Goal: Task Accomplishment & Management: Manage account settings

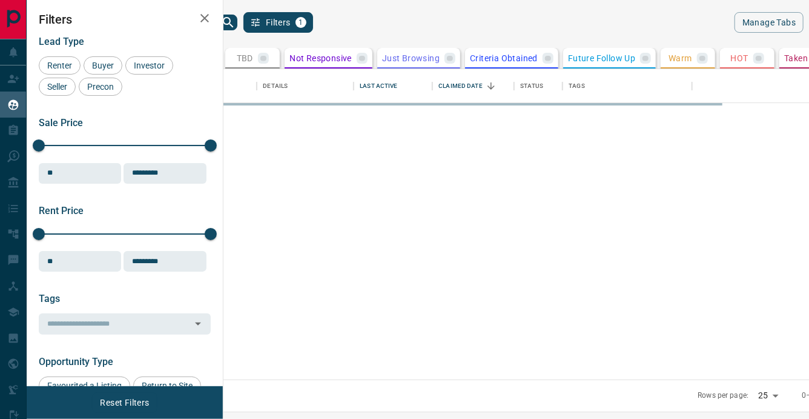
scroll to position [310, 580]
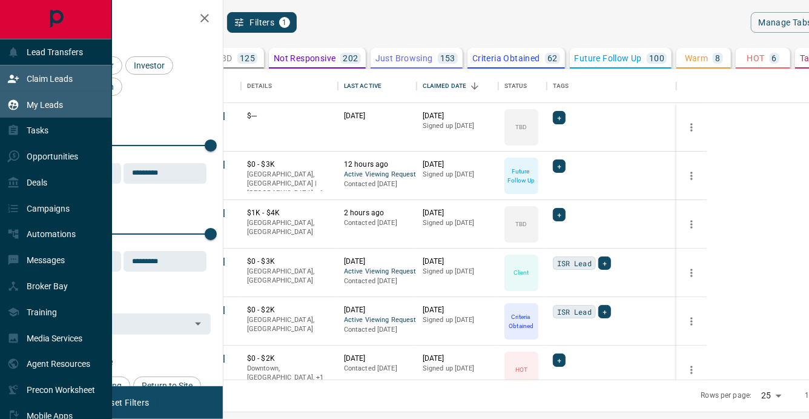
click at [78, 88] on div "Claim Leads" at bounding box center [56, 78] width 112 height 26
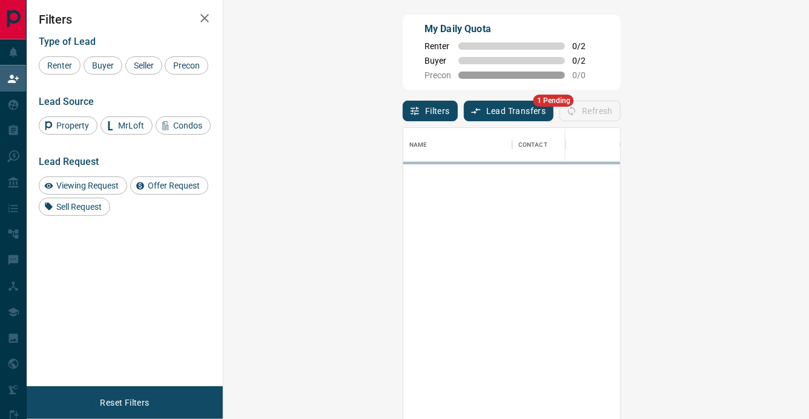
scroll to position [315, 560]
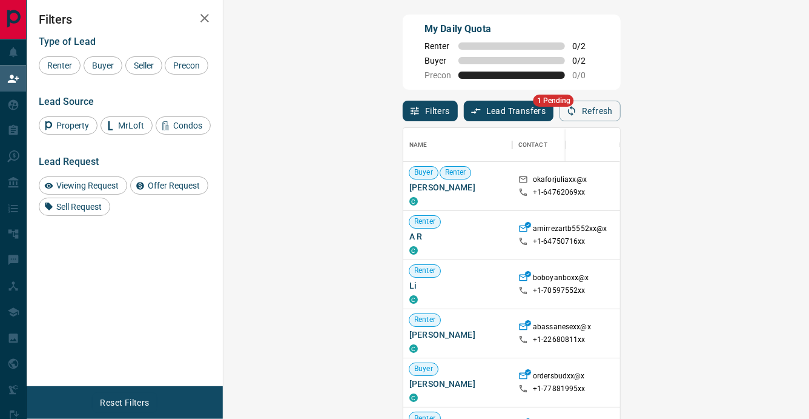
click at [464, 112] on button "Lead Transfers" at bounding box center [509, 111] width 90 height 21
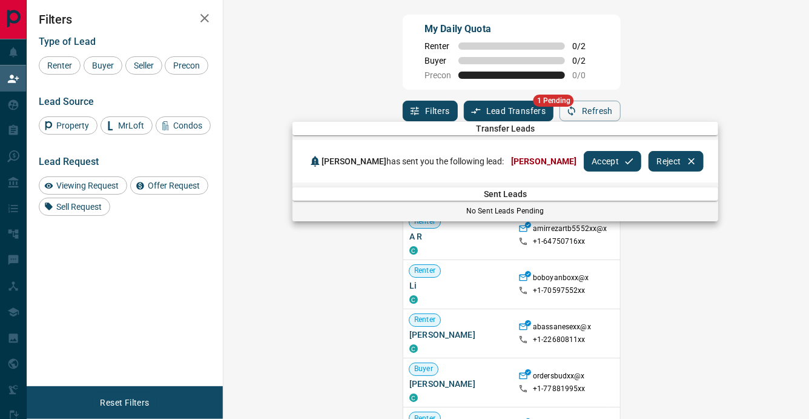
click at [584, 160] on button "Accept" at bounding box center [613, 161] width 58 height 21
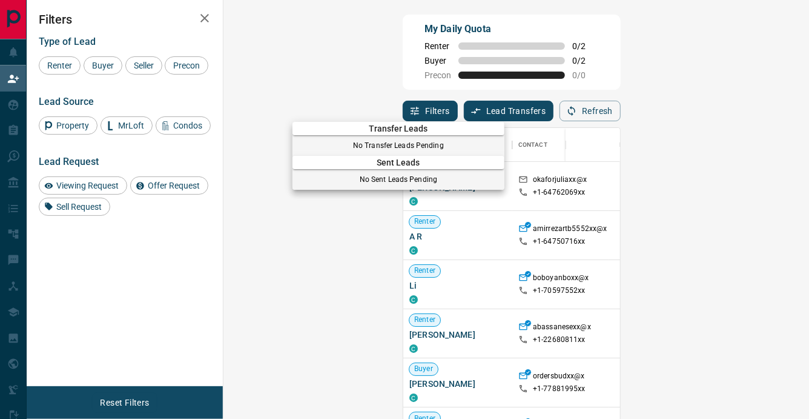
click at [15, 112] on div at bounding box center [404, 209] width 809 height 419
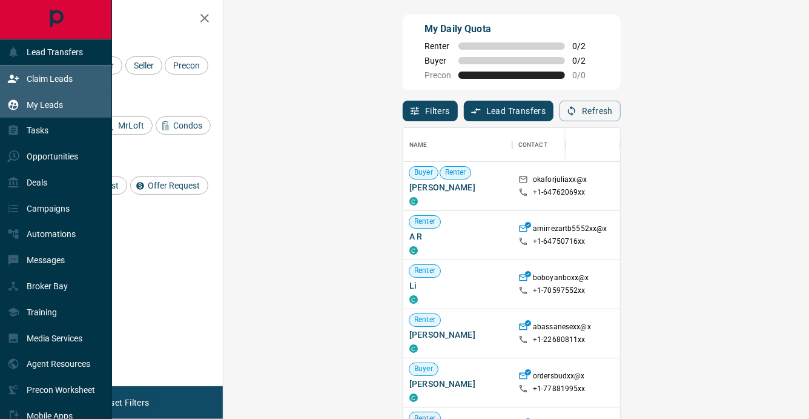
click at [31, 111] on div "My Leads" at bounding box center [35, 104] width 56 height 20
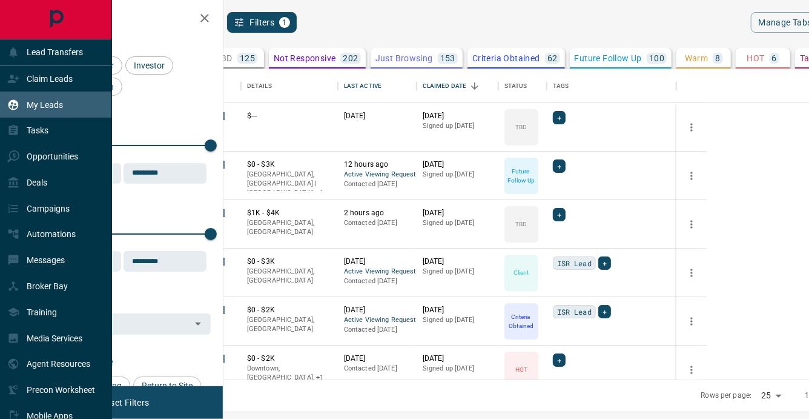
scroll to position [310, 580]
